Goal: Transaction & Acquisition: Purchase product/service

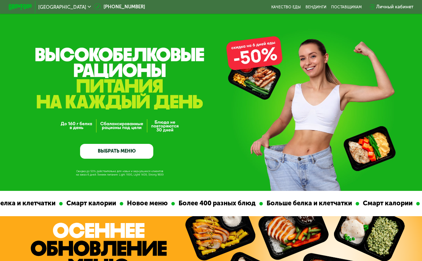
click at [127, 151] on link "ВЫБРАТЬ МЕНЮ" at bounding box center [116, 151] width 73 height 15
click at [132, 153] on link "ВЫБРАТЬ МЕНЮ" at bounding box center [116, 151] width 73 height 15
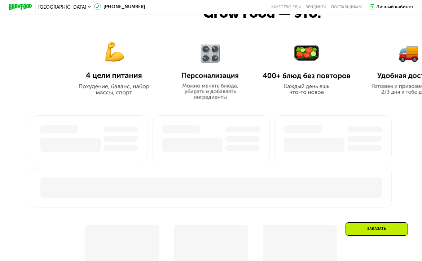
scroll to position [289, 0]
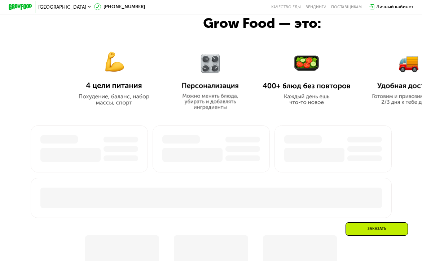
click at [391, 5] on div "Личный кабинет" at bounding box center [394, 6] width 37 height 7
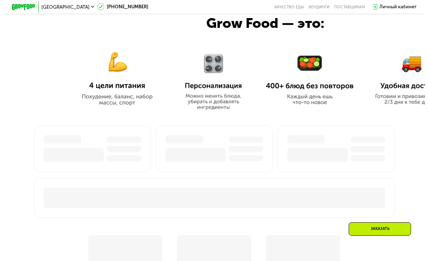
scroll to position [0, 0]
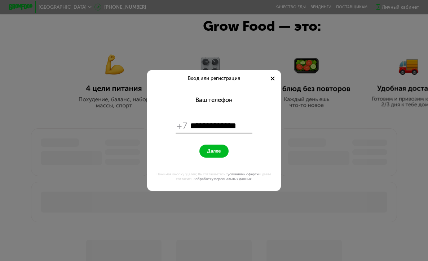
type input "**********"
click at [206, 147] on button "Далее" at bounding box center [214, 150] width 29 height 13
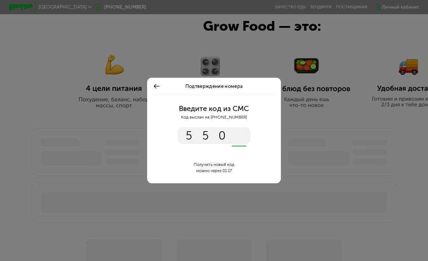
type input "****"
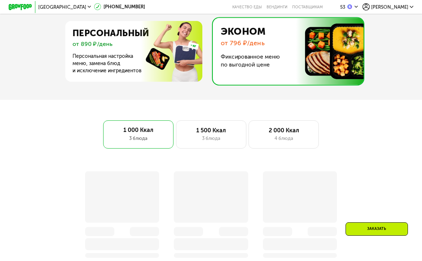
scroll to position [297, 0]
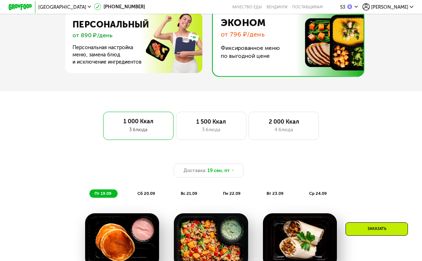
click at [254, 51] on img at bounding box center [286, 42] width 154 height 67
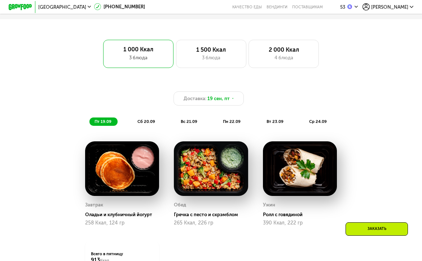
scroll to position [369, 0]
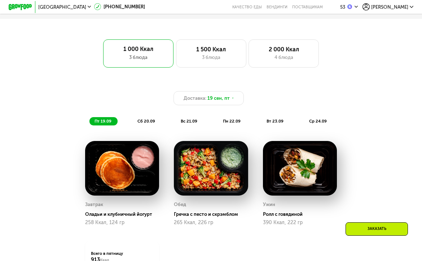
click at [232, 123] on span "пн 22.09" at bounding box center [232, 120] width 18 height 5
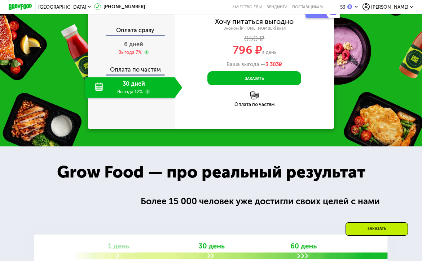
scroll to position [694, 0]
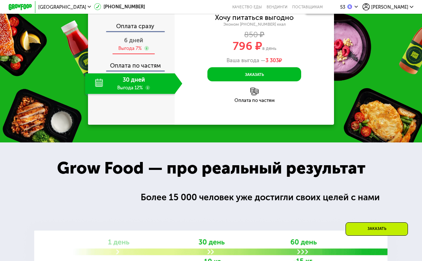
click at [135, 44] on span "6 дней" at bounding box center [133, 40] width 19 height 7
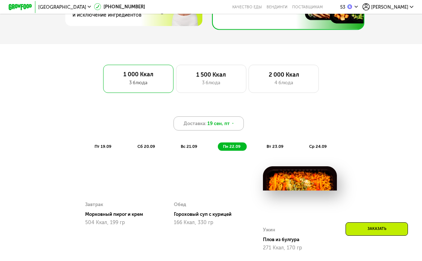
scroll to position [333, 0]
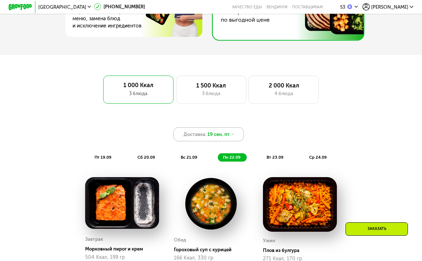
click at [233, 135] on use at bounding box center [233, 134] width 2 height 1
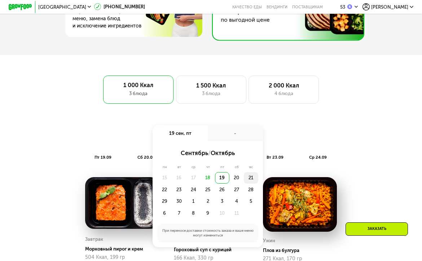
click at [251, 181] on div "21" at bounding box center [251, 178] width 14 height 12
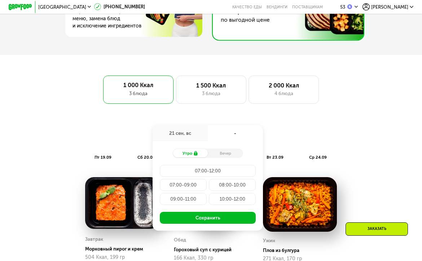
click at [227, 157] on div "Вечер" at bounding box center [225, 153] width 35 height 8
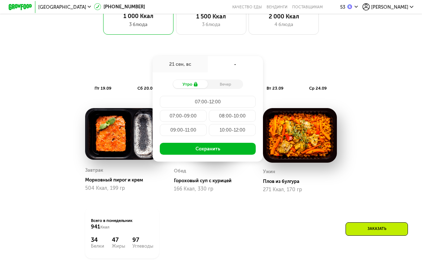
scroll to position [406, 0]
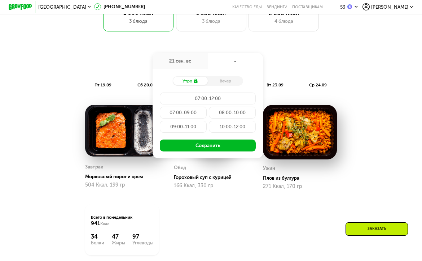
click at [189, 84] on div "Утро" at bounding box center [190, 80] width 35 height 8
click at [226, 85] on div "Вечер" at bounding box center [225, 80] width 35 height 8
click at [227, 85] on div "Вечер" at bounding box center [225, 80] width 35 height 8
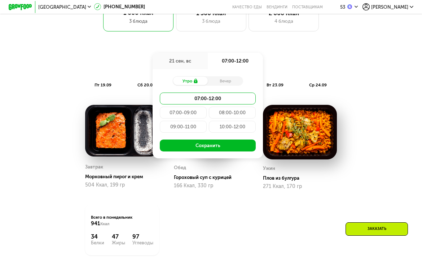
click at [283, 60] on div "Доставка: [DATE] сен, вс 07:00-12:00 Утро Вечер 07:00-12:00 07:00-09:00 08:00-1…" at bounding box center [211, 62] width 347 height 14
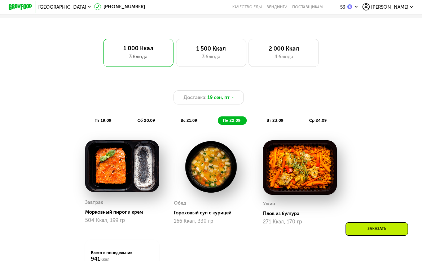
scroll to position [333, 0]
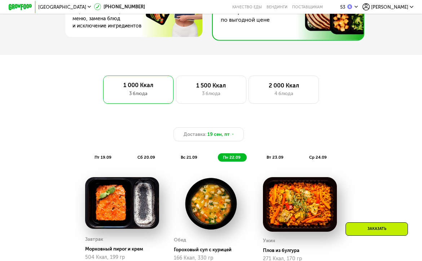
click at [274, 159] on span "вт 23.09" at bounding box center [275, 156] width 17 height 5
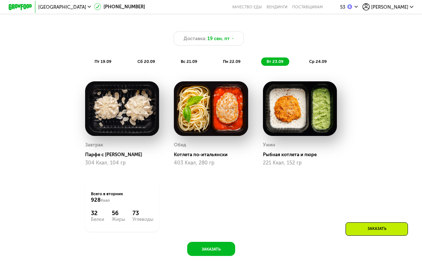
scroll to position [442, 0]
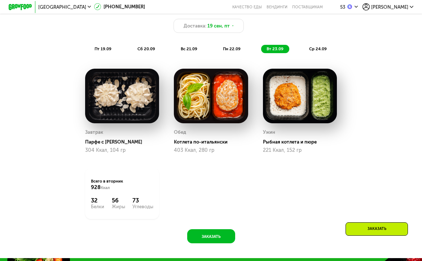
click at [314, 51] on span "ср 24.09" at bounding box center [318, 48] width 18 height 5
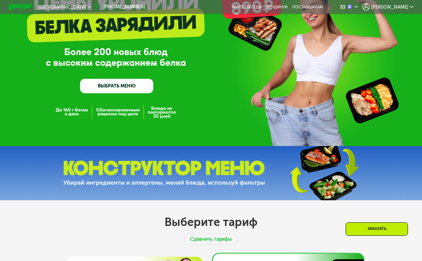
scroll to position [0, 0]
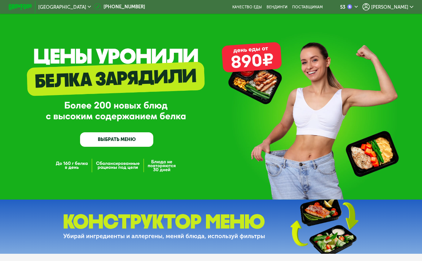
click at [403, 5] on span "[PERSON_NAME]" at bounding box center [389, 7] width 37 height 5
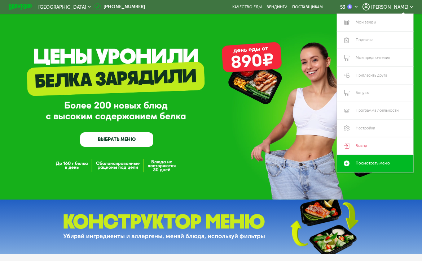
click at [353, 6] on div "53" at bounding box center [346, 6] width 12 height 5
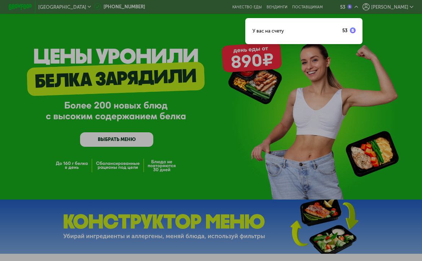
click at [402, 70] on div at bounding box center [211, 130] width 422 height 261
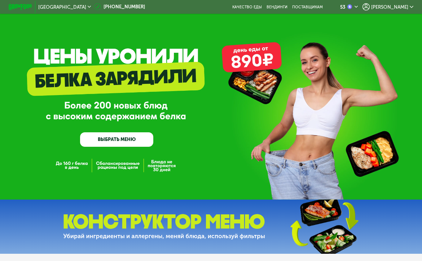
click at [394, 8] on span "[PERSON_NAME]" at bounding box center [389, 7] width 37 height 5
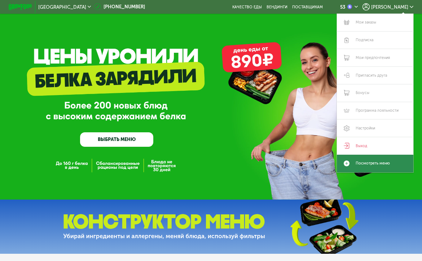
click at [371, 169] on link "Посмотреть меню" at bounding box center [375, 163] width 76 height 18
click at [369, 165] on link "Посмотреть меню" at bounding box center [375, 163] width 76 height 18
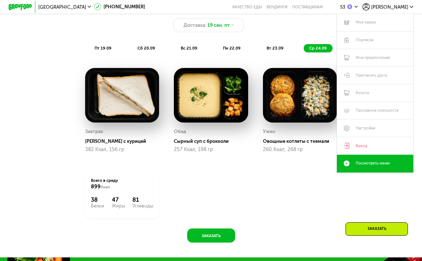
scroll to position [433, 0]
